Goal: Check status: Check status

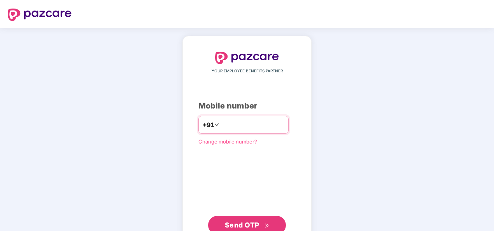
click at [238, 125] on input "number" at bounding box center [252, 125] width 64 height 12
type input "**********"
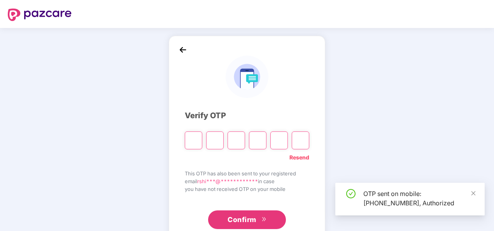
click at [190, 140] on input "Please enter verification code. Digit 1" at bounding box center [193, 140] width 17 height 18
type input "*"
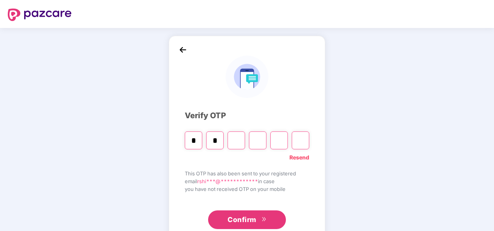
type input "*"
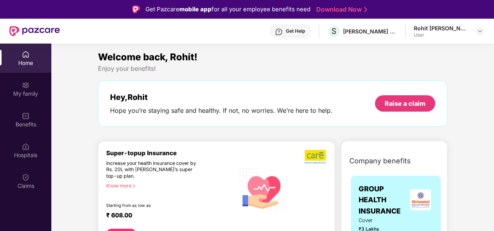
click at [281, 82] on div "Hey, Rohit Hope you’re staying safe and healthy. If not, no worries. We’re here…" at bounding box center [272, 103] width 349 height 46
click at [24, 179] on img at bounding box center [26, 177] width 8 height 8
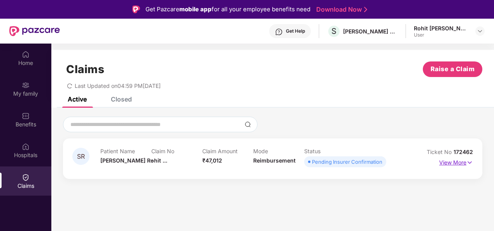
click at [449, 162] on p "View More" at bounding box center [456, 161] width 34 height 10
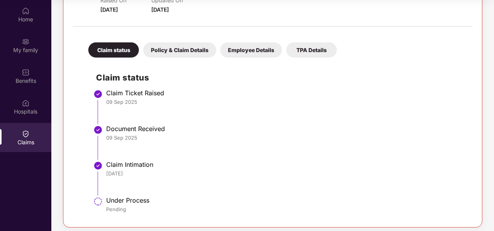
scroll to position [141, 0]
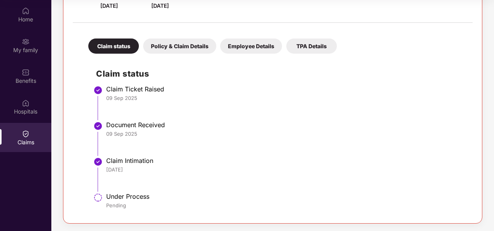
drag, startPoint x: 123, startPoint y: 159, endPoint x: 128, endPoint y: 159, distance: 4.3
click at [124, 159] on div "Claim Intimation" at bounding box center [285, 161] width 358 height 8
click at [138, 162] on div "Claim Intimation" at bounding box center [285, 161] width 358 height 8
click at [188, 44] on div "Policy & Claim Details" at bounding box center [179, 45] width 73 height 15
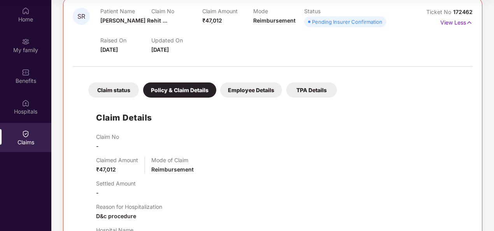
scroll to position [14, 0]
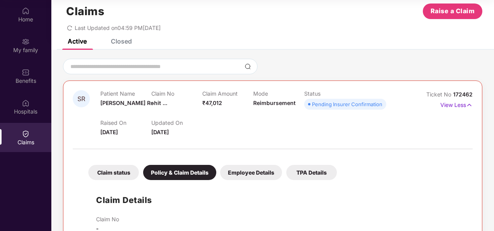
click at [242, 170] on div "Employee Details" at bounding box center [251, 172] width 62 height 15
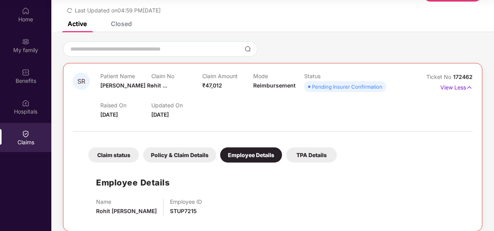
scroll to position [40, 0]
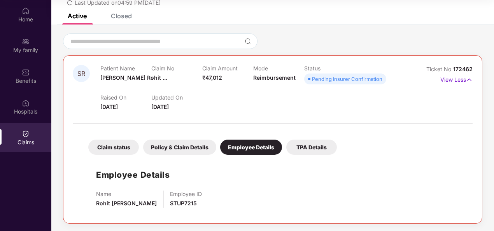
click at [314, 146] on div "TPA Details" at bounding box center [311, 147] width 51 height 15
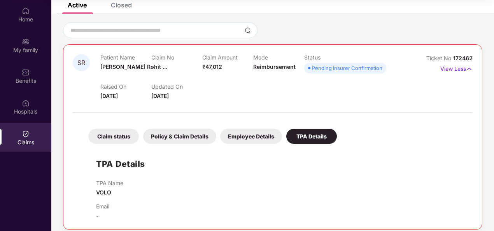
scroll to position [57, 0]
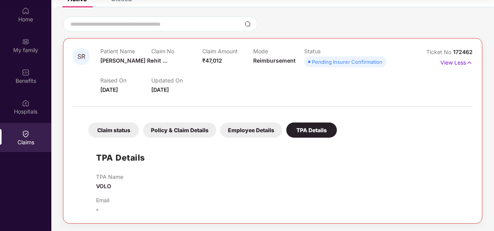
click at [104, 125] on div "Claim status" at bounding box center [113, 129] width 51 height 15
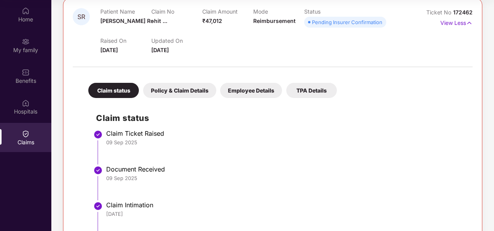
scroll to position [141, 0]
